Goal: Task Accomplishment & Management: Use online tool/utility

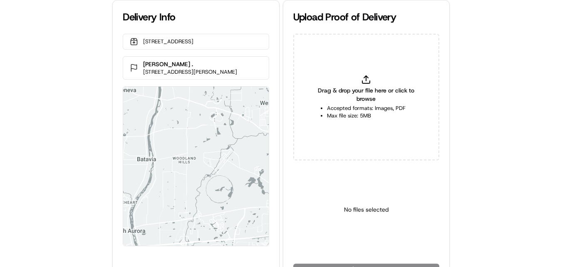
click at [366, 82] on icon at bounding box center [366, 79] width 10 height 10
type input "C:\fakepath\aa5456bd467043dda6b0bdb6a01e8ad5.jpg"
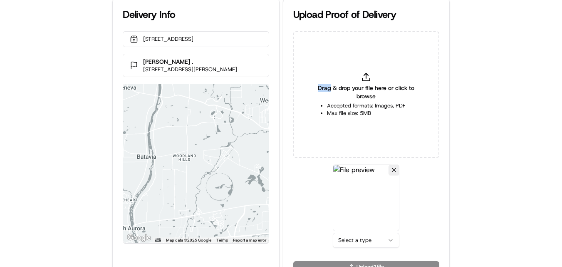
scroll to position [19, 0]
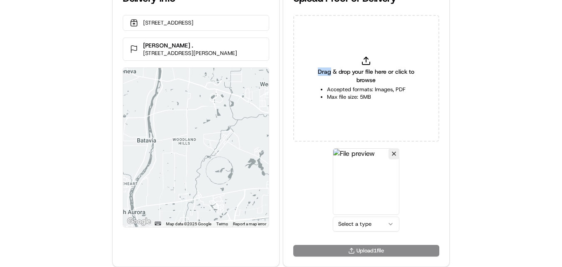
click at [349, 224] on html "Delivery Info 6633 W 75th St, Bedford Park, IL 60638, US Brendan Chan . 247 Mil…" at bounding box center [281, 114] width 562 height 267
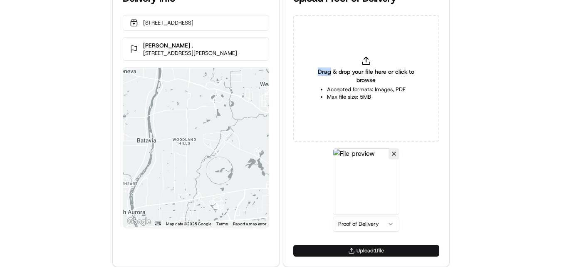
click at [374, 250] on button "Upload 1 file" at bounding box center [366, 251] width 146 height 12
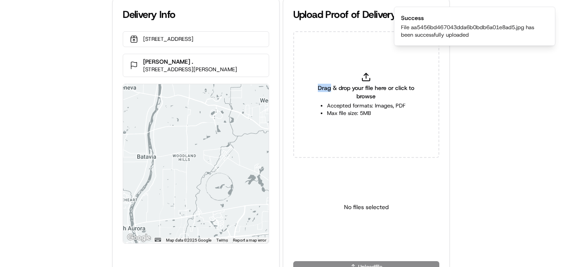
scroll to position [0, 0]
